Goal: Task Accomplishment & Management: Manage account settings

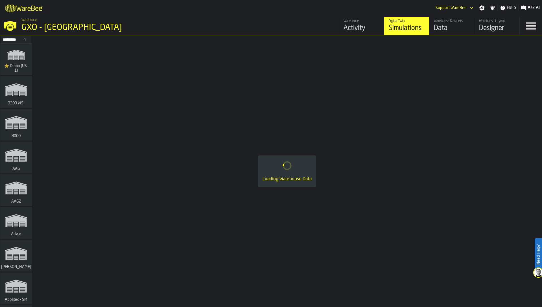
click at [355, 29] on div "Activity" at bounding box center [361, 28] width 36 height 9
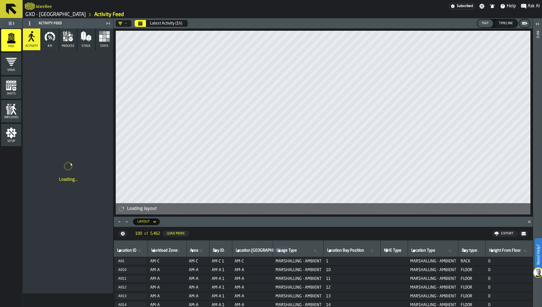
click at [3, 135] on div "Setup" at bounding box center [11, 135] width 20 height 16
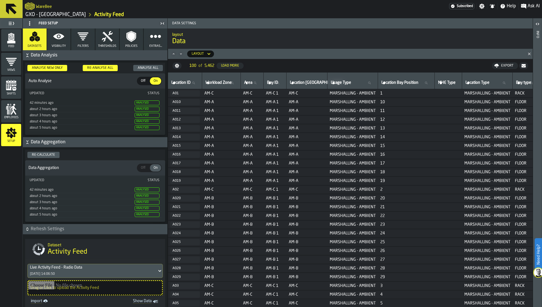
click at [29, 24] on circle at bounding box center [29, 23] width 1 height 1
click at [52, 25] on div "Feed Setup" at bounding box center [91, 23] width 134 height 9
click at [29, 24] on icon at bounding box center [29, 23] width 5 height 5
click at [32, 33] on div "Hide Feed Menu" at bounding box center [45, 34] width 33 height 7
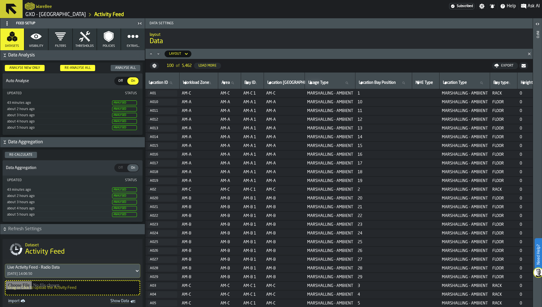
click at [6, 21] on circle at bounding box center [6, 21] width 1 height 1
click at [12, 32] on div "Show Feed Menu" at bounding box center [23, 34] width 35 height 7
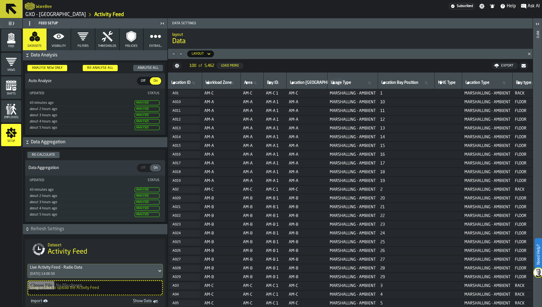
click at [30, 21] on circle at bounding box center [29, 21] width 1 height 1
click at [29, 20] on span at bounding box center [29, 23] width 9 height 9
click at [34, 36] on div "Hide Feed Menu" at bounding box center [45, 34] width 33 height 7
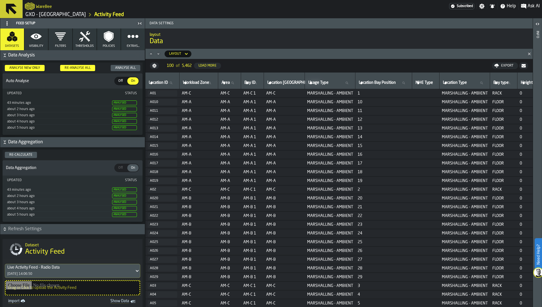
click at [3, 24] on span at bounding box center [7, 23] width 9 height 9
click at [12, 36] on div "Show Feed Menu" at bounding box center [23, 34] width 35 height 7
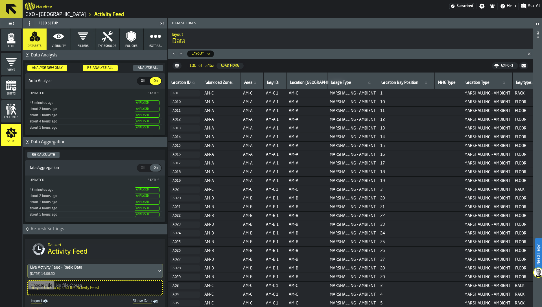
click at [30, 22] on icon at bounding box center [29, 23] width 5 height 5
click at [31, 47] on div "Minimize Menu" at bounding box center [45, 48] width 33 height 7
click at [30, 25] on icon at bounding box center [29, 23] width 5 height 5
click at [31, 36] on div "Hide Feed Menu" at bounding box center [45, 34] width 33 height 7
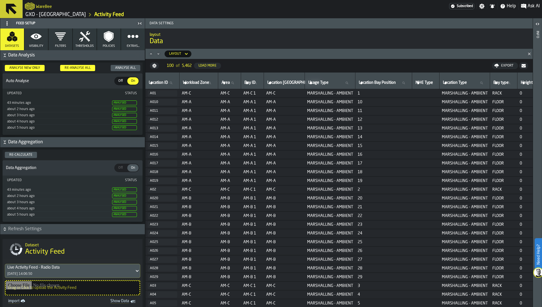
click at [6, 25] on icon at bounding box center [7, 23] width 5 height 5
click at [14, 32] on div "Show Feed Menu" at bounding box center [23, 34] width 35 height 7
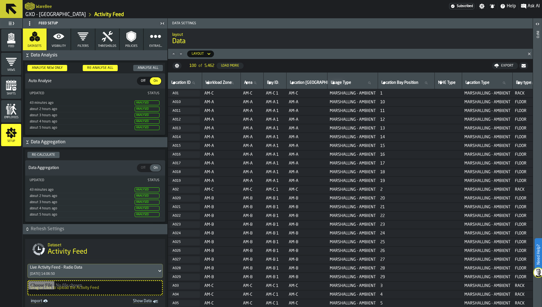
click at [7, 40] on icon "menu Feed" at bounding box center [11, 37] width 11 height 11
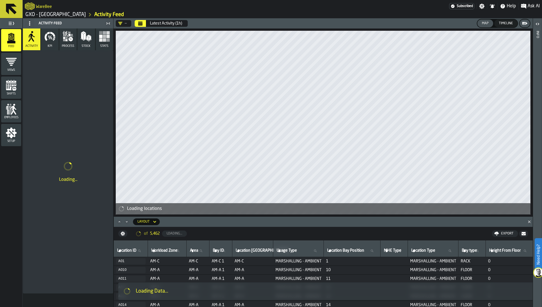
click at [28, 24] on icon at bounding box center [29, 23] width 5 height 5
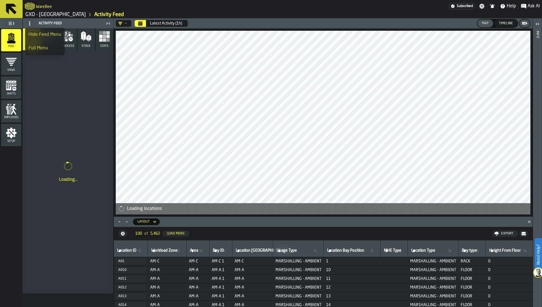
click at [33, 34] on div "Hide Feed Menu" at bounding box center [45, 34] width 33 height 7
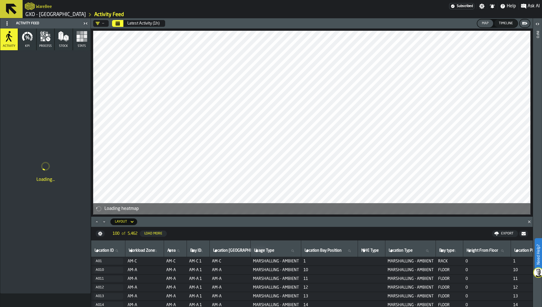
click at [7, 25] on circle at bounding box center [6, 24] width 1 height 1
click at [15, 48] on div "Full Menu" at bounding box center [23, 48] width 35 height 7
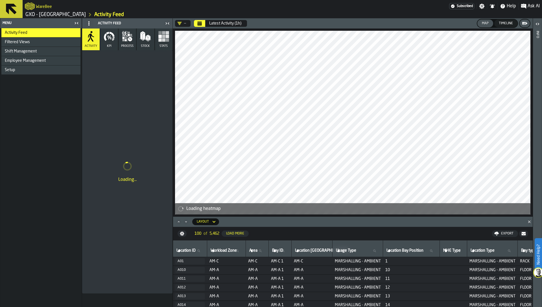
click at [87, 21] on icon at bounding box center [89, 23] width 5 height 5
click at [91, 45] on div "Minimize Menu" at bounding box center [105, 48] width 35 height 7
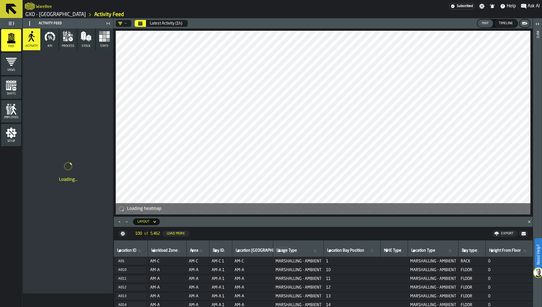
click at [28, 21] on icon at bounding box center [29, 23] width 5 height 5
click at [33, 33] on div "Show Feed Menu" at bounding box center [46, 34] width 35 height 7
click at [32, 23] on span at bounding box center [29, 23] width 9 height 9
click at [40, 30] on li "Hide Feed Menu" at bounding box center [45, 35] width 40 height 14
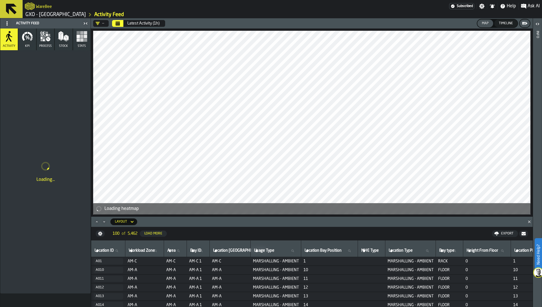
click at [5, 24] on icon at bounding box center [7, 23] width 5 height 5
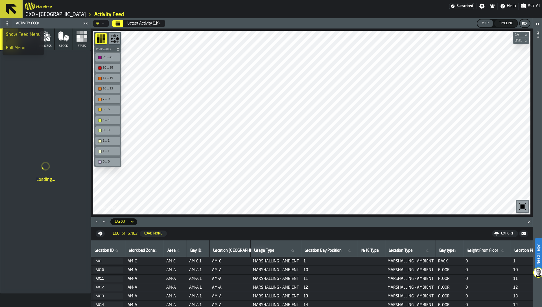
click at [13, 32] on div "Show Feed Menu" at bounding box center [23, 34] width 35 height 7
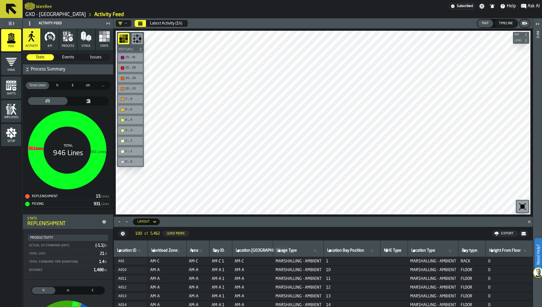
click at [29, 23] on icon at bounding box center [29, 23] width 5 height 5
click at [15, 138] on icon "menu Setup" at bounding box center [11, 132] width 11 height 11
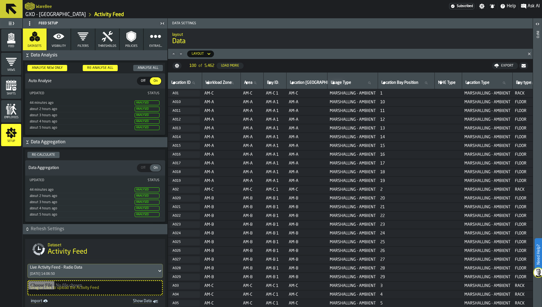
click at [29, 20] on span at bounding box center [29, 23] width 9 height 9
click at [29, 253] on div "Dataset Activity Feed" at bounding box center [95, 249] width 140 height 20
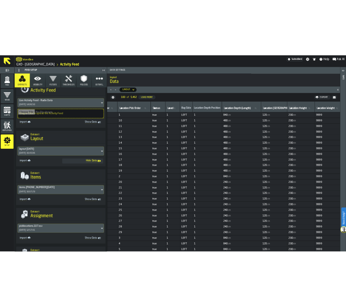
scroll to position [196, 0]
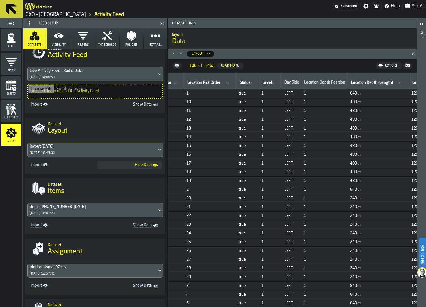
drag, startPoint x: 426, startPoint y: 58, endPoint x: 374, endPoint y: 64, distance: 51.4
click at [374, 64] on main "Feed Views Shifts Employees Setup Feed Setup Datasets Visibility Filters Thresh…" at bounding box center [213, 162] width 426 height 289
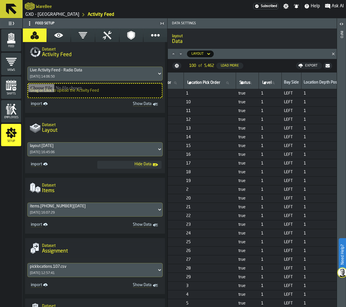
scroll to position [182, 0]
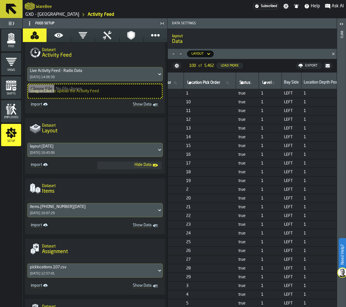
click at [31, 23] on icon at bounding box center [29, 23] width 5 height 5
click at [36, 33] on div "Hide Feed Menu" at bounding box center [45, 34] width 33 height 7
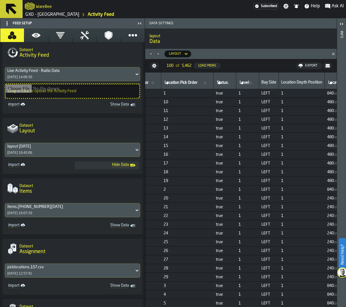
click at [9, 25] on span at bounding box center [7, 23] width 9 height 9
click at [12, 32] on div "Show Feed Menu" at bounding box center [23, 34] width 35 height 7
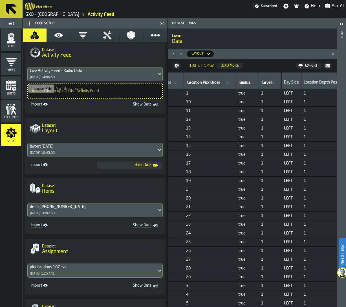
click at [29, 20] on span at bounding box center [29, 23] width 9 height 9
click at [30, 43] on li "Full Menu" at bounding box center [45, 48] width 40 height 14
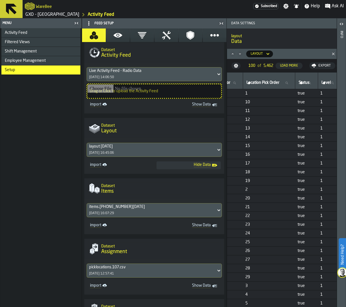
click at [76, 23] on icon "button-toggle-Close me" at bounding box center [76, 23] width 7 height 7
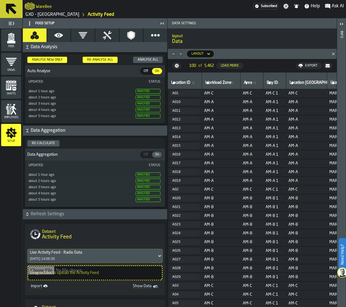
click at [28, 23] on icon at bounding box center [29, 23] width 5 height 5
click at [30, 33] on div "Hide Feed Menu" at bounding box center [45, 34] width 33 height 7
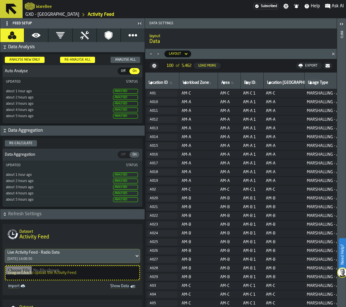
click at [5, 24] on icon at bounding box center [7, 23] width 5 height 5
click at [16, 35] on div "Show Feed Menu" at bounding box center [23, 34] width 35 height 7
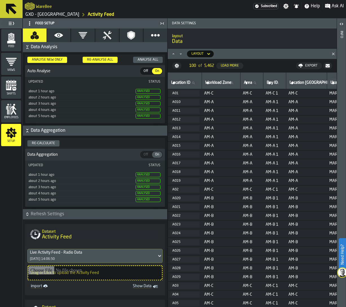
click at [30, 23] on icon at bounding box center [29, 23] width 5 height 5
click at [40, 35] on div "Hide Feed Menu" at bounding box center [45, 34] width 33 height 7
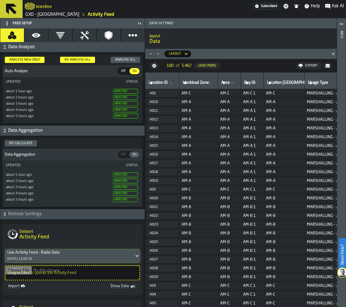
click at [7, 23] on circle at bounding box center [6, 23] width 1 height 1
click at [75, 15] on link "GXO - [GEOGRAPHIC_DATA]" at bounding box center [52, 14] width 54 height 7
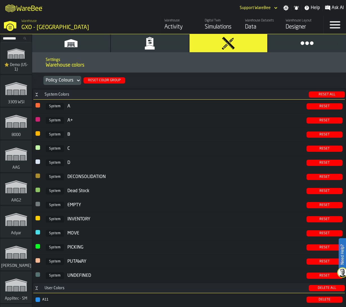
click at [139, 138] on div "System B" at bounding box center [174, 134] width 264 height 7
click at [152, 49] on polygon "button" at bounding box center [150, 47] width 10 height 4
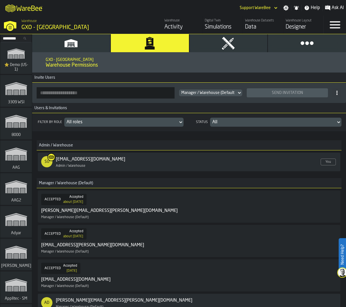
click at [290, 206] on div "ACCEPTED Accepted about 1 month ago ewan.jones@gxo.com Manager / Warehouse (Def…" at bounding box center [189, 206] width 296 height 25
click at [223, 122] on div "All" at bounding box center [273, 122] width 122 height 7
